Goal: Information Seeking & Learning: Learn about a topic

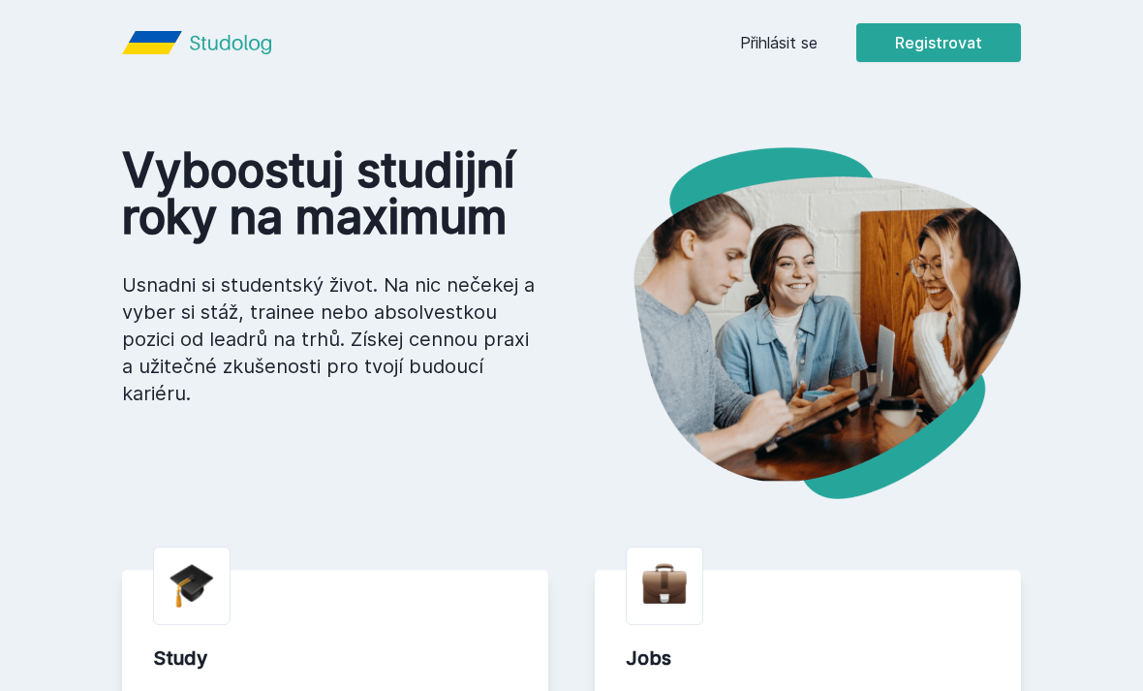
click at [819, 29] on div "Přihlásit se Registrovat" at bounding box center [880, 42] width 281 height 39
click at [773, 53] on link "Přihlásit se" at bounding box center [778, 42] width 77 height 23
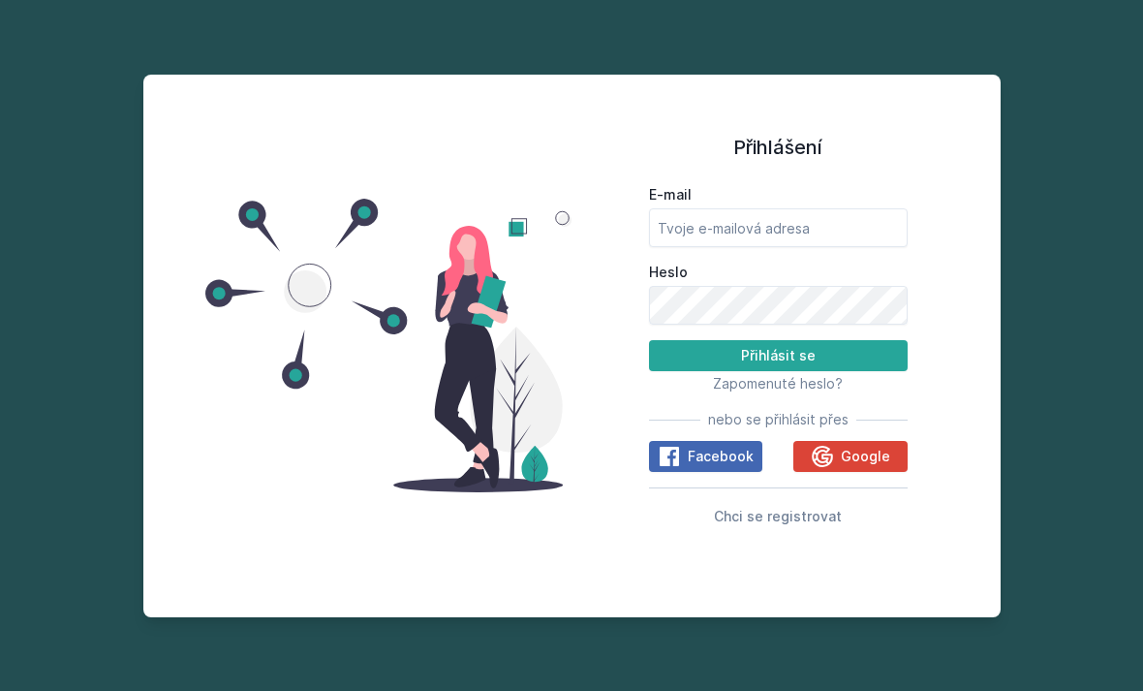
click at [888, 466] on span "Google" at bounding box center [865, 455] width 49 height 19
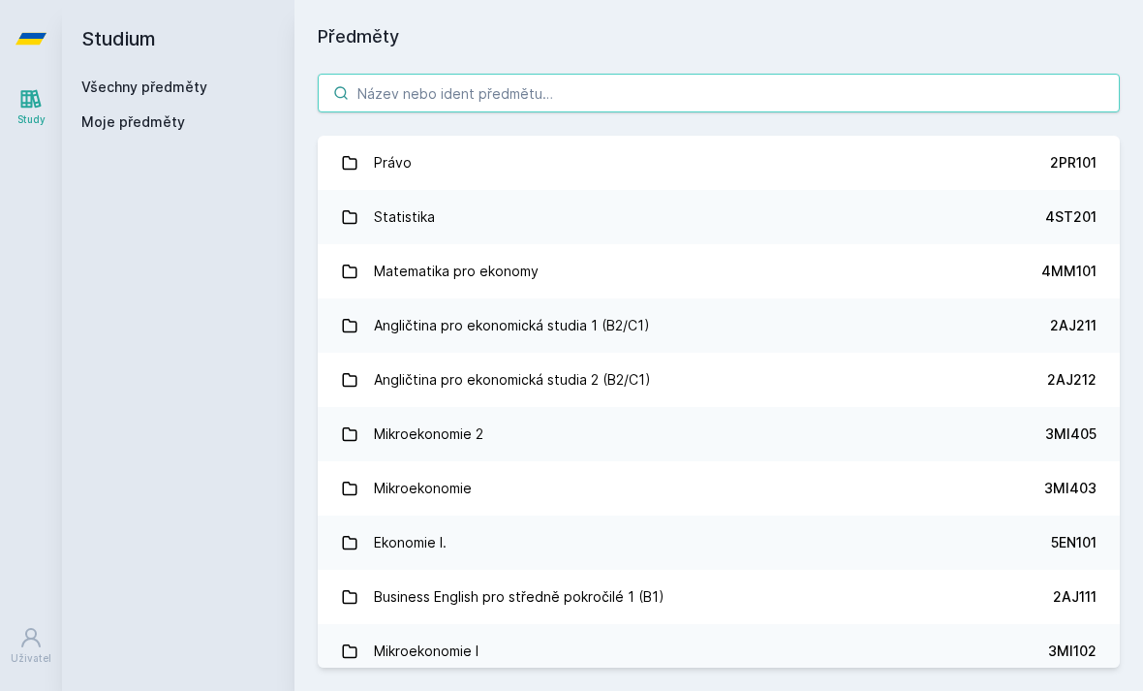
click at [1032, 88] on input "search" at bounding box center [719, 93] width 802 height 39
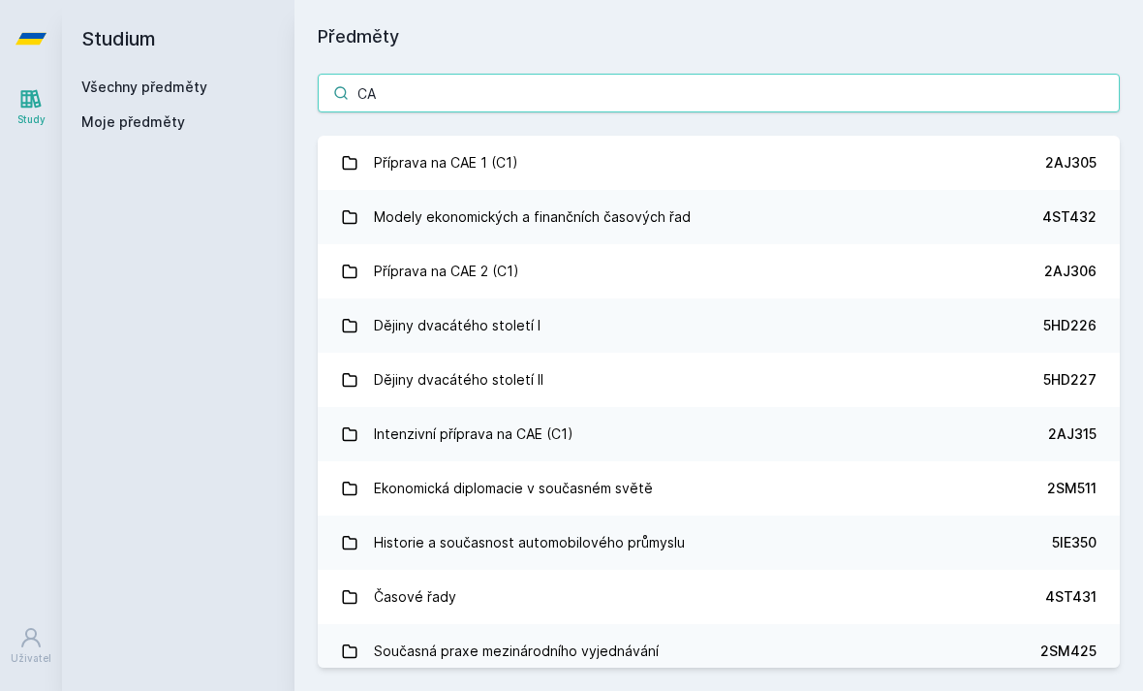
type input "CAe"
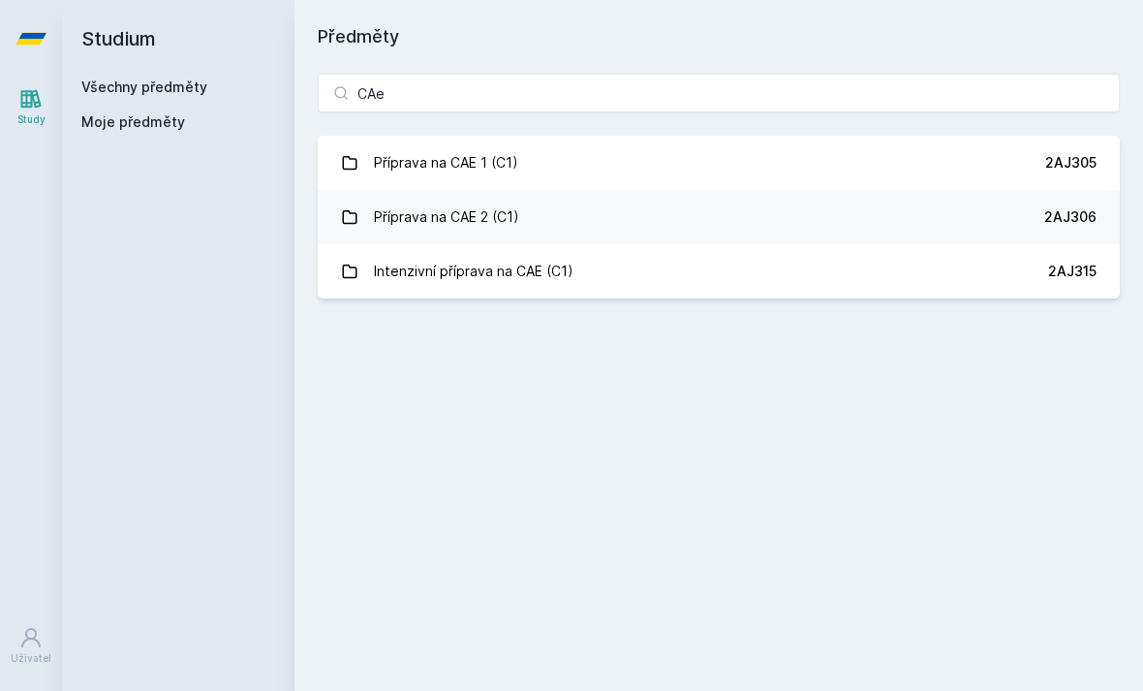
click at [1062, 153] on div "2AJ305" at bounding box center [1070, 162] width 51 height 19
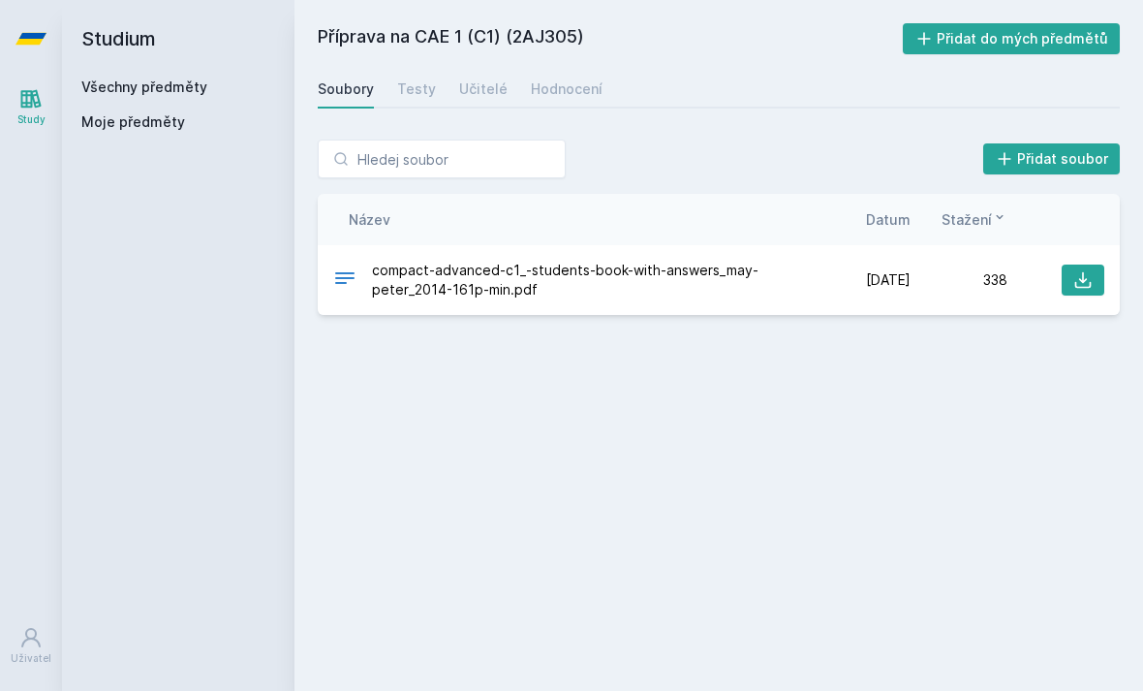
click at [487, 94] on div "Učitelé" at bounding box center [483, 88] width 48 height 19
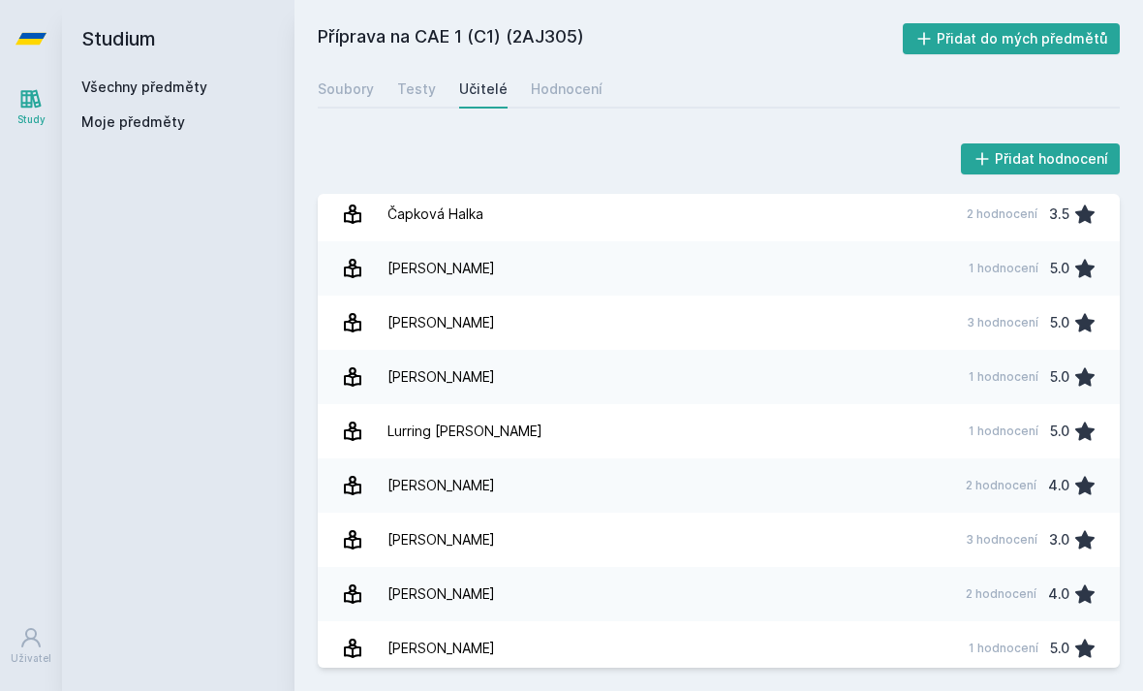
scroll to position [62, 0]
click at [1067, 683] on div "4.9" at bounding box center [1058, 702] width 22 height 39
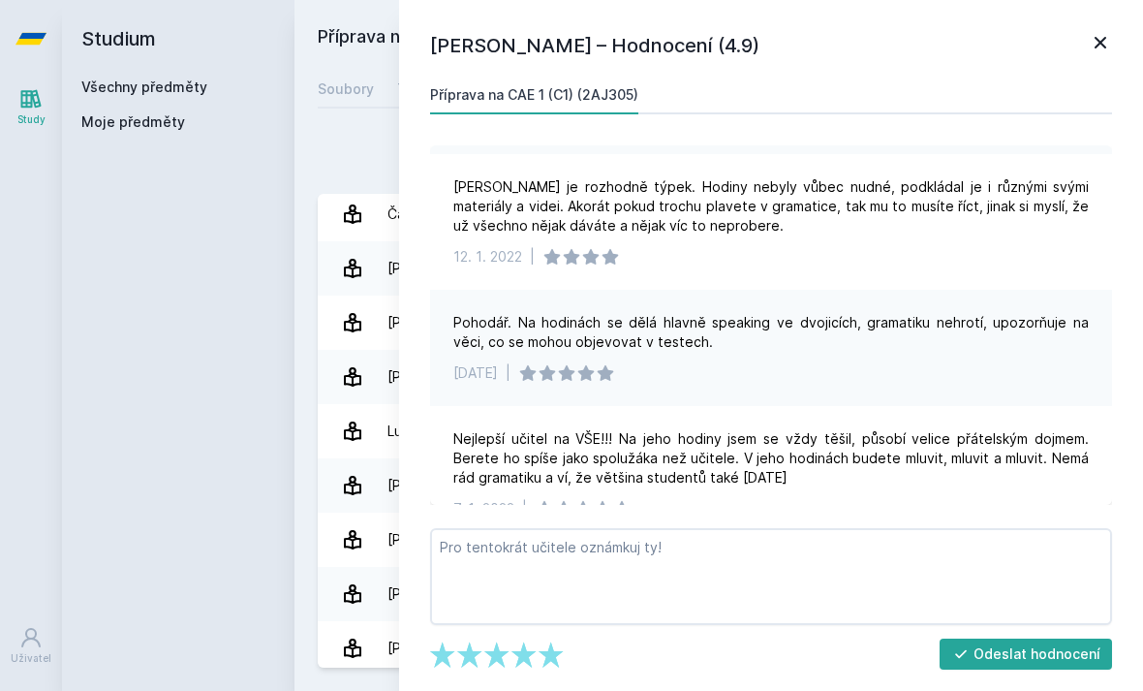
scroll to position [590, 0]
click at [1098, 40] on icon at bounding box center [1100, 43] width 12 height 12
